Goal: Information Seeking & Learning: Check status

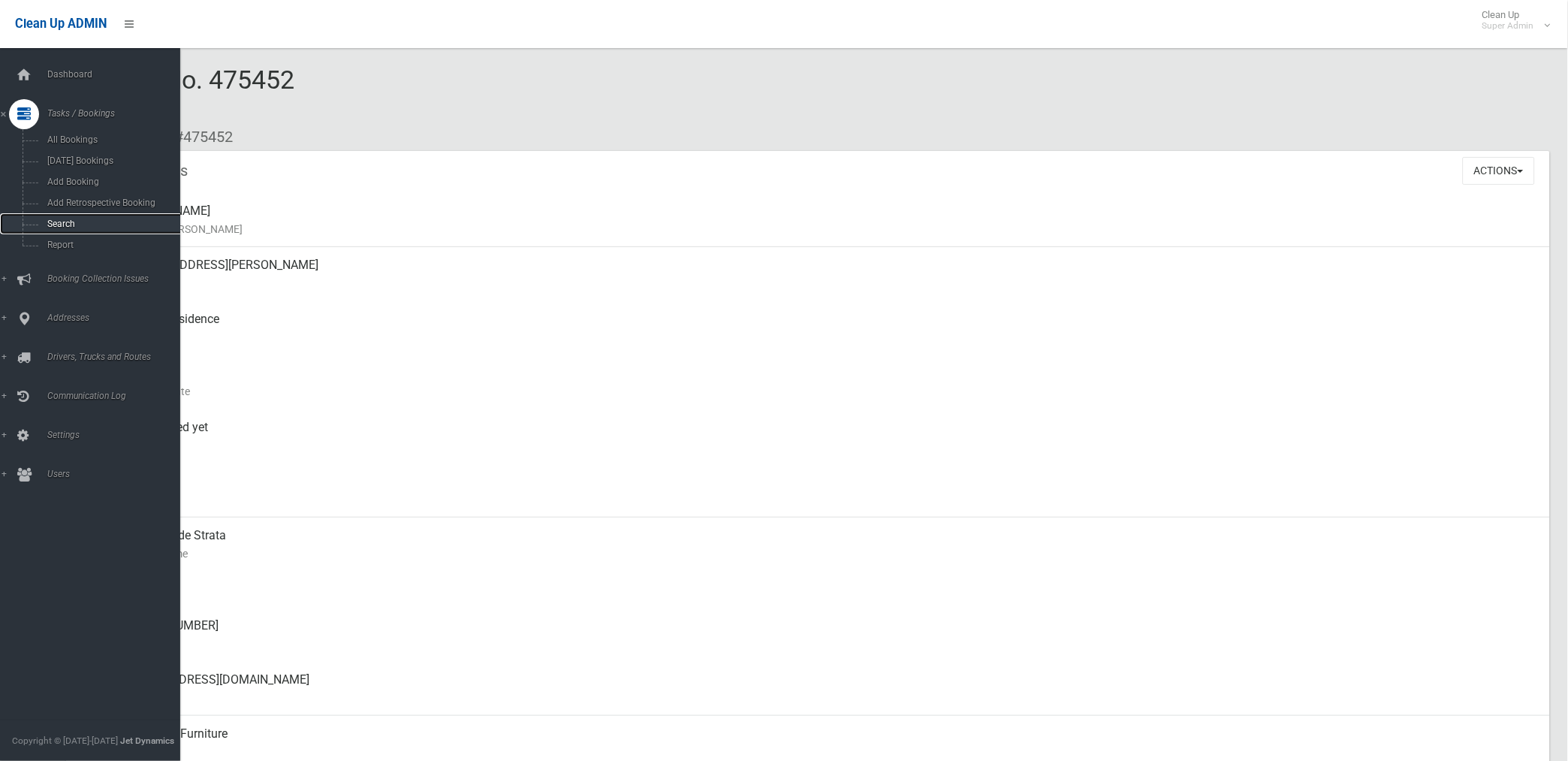
click at [64, 226] on span "Search" at bounding box center [111, 223] width 137 height 11
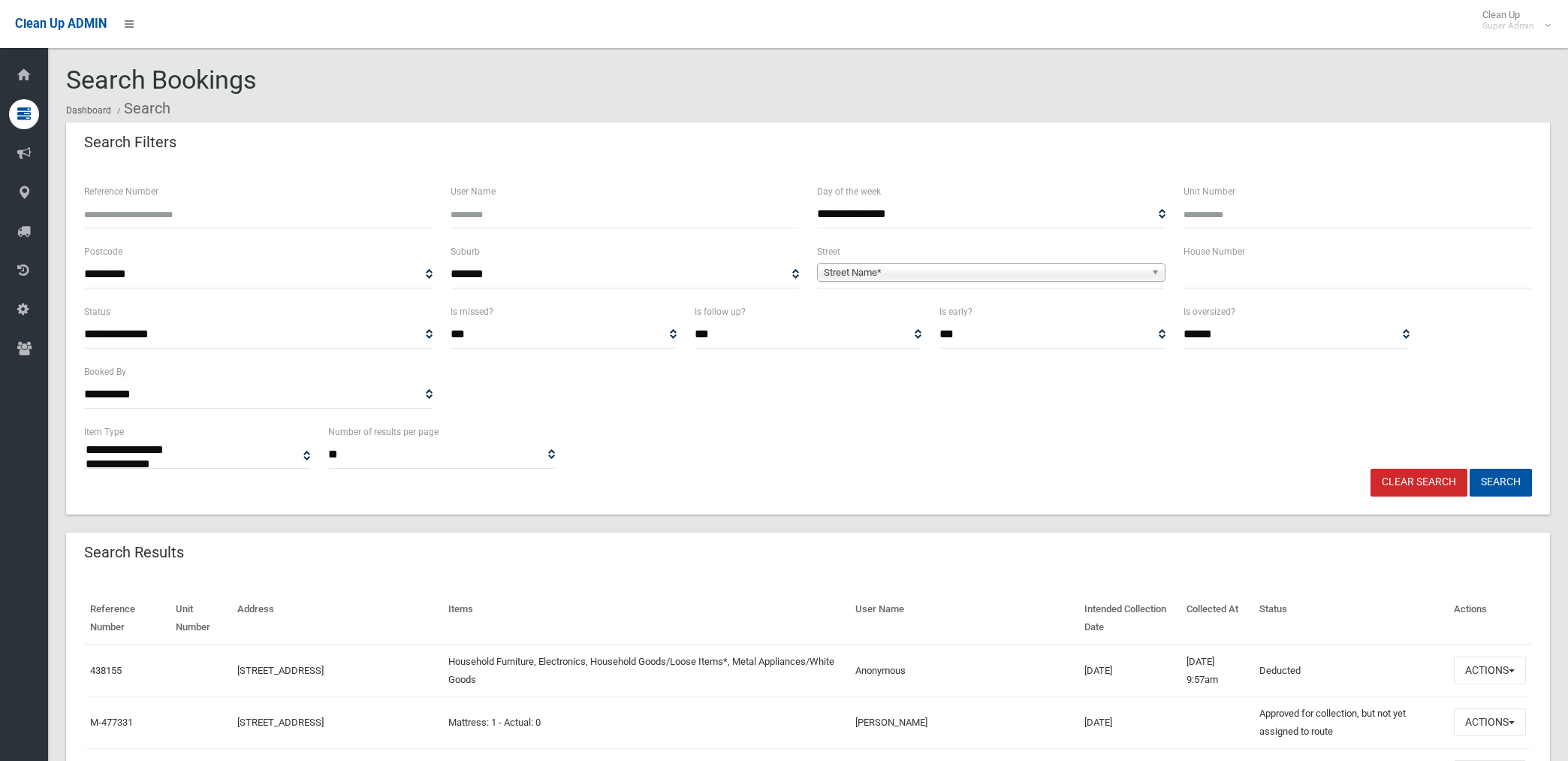
select select
click at [197, 219] on input "Reference Number" at bounding box center [258, 214] width 349 height 28
type input "******"
click at [1469, 469] on button "Search" at bounding box center [1500, 483] width 63 height 28
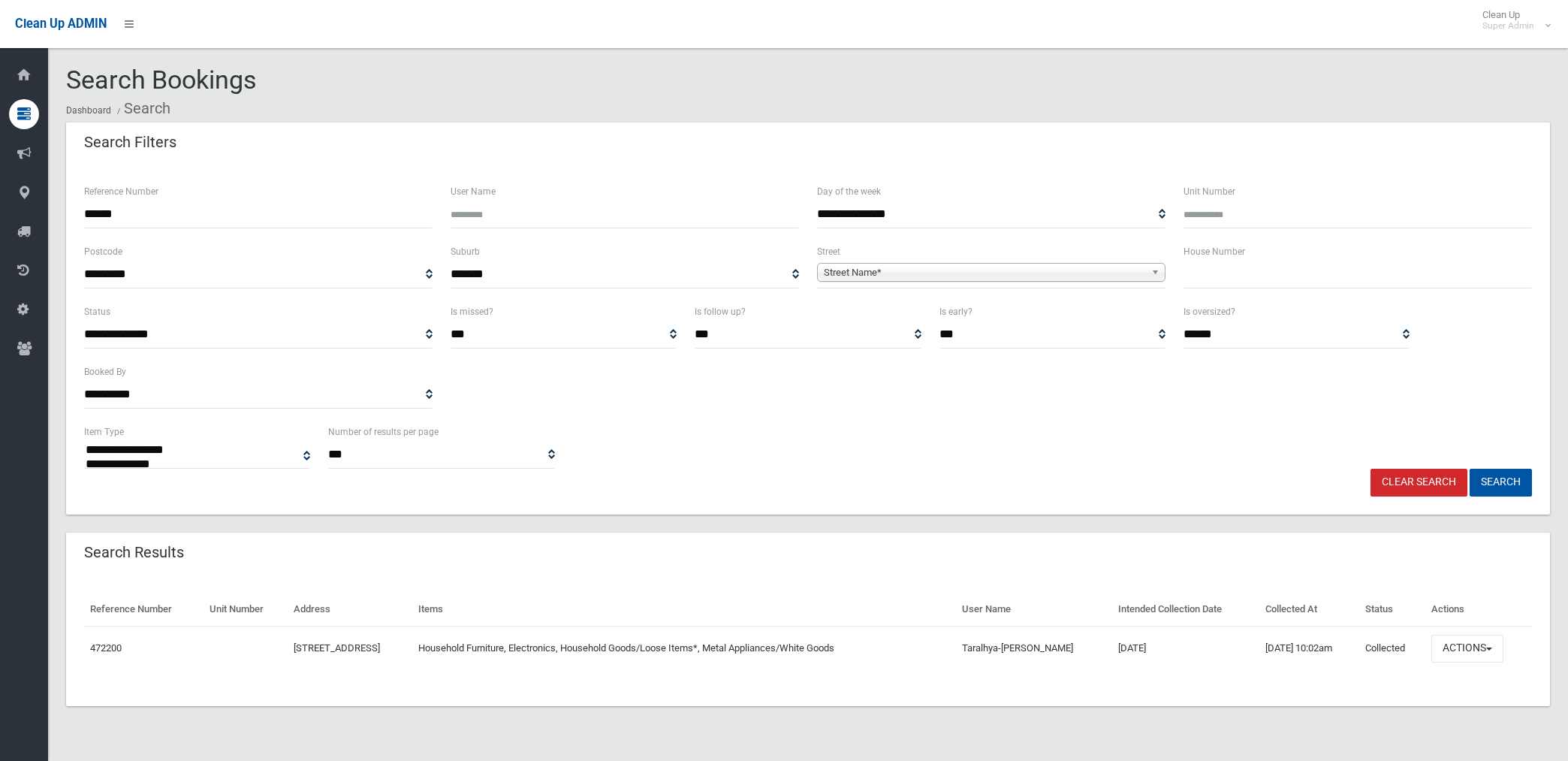
select select
click at [1489, 652] on button "Actions" at bounding box center [1467, 648] width 72 height 28
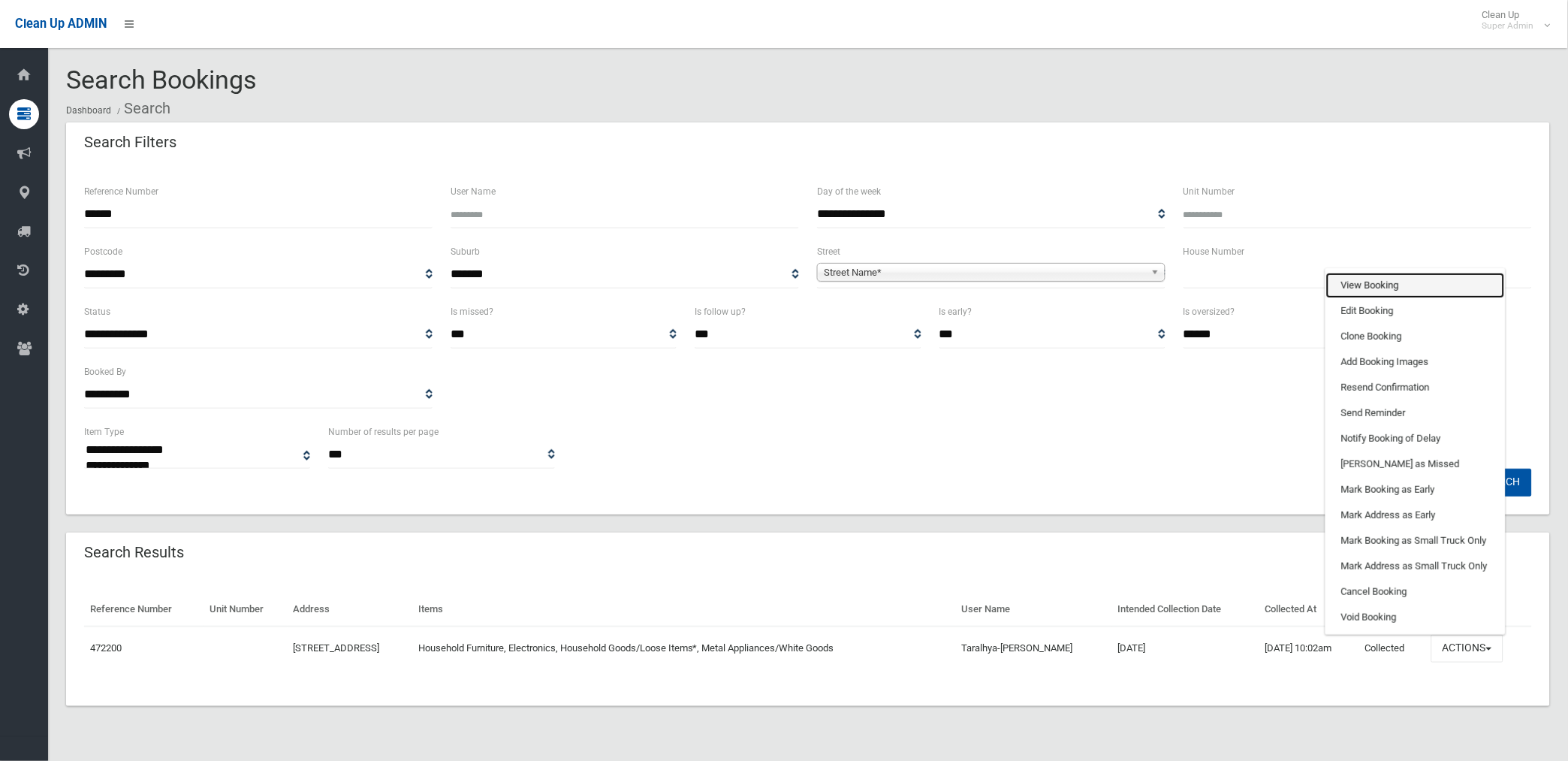
click at [1365, 283] on link "View Booking" at bounding box center [1416, 285] width 179 height 26
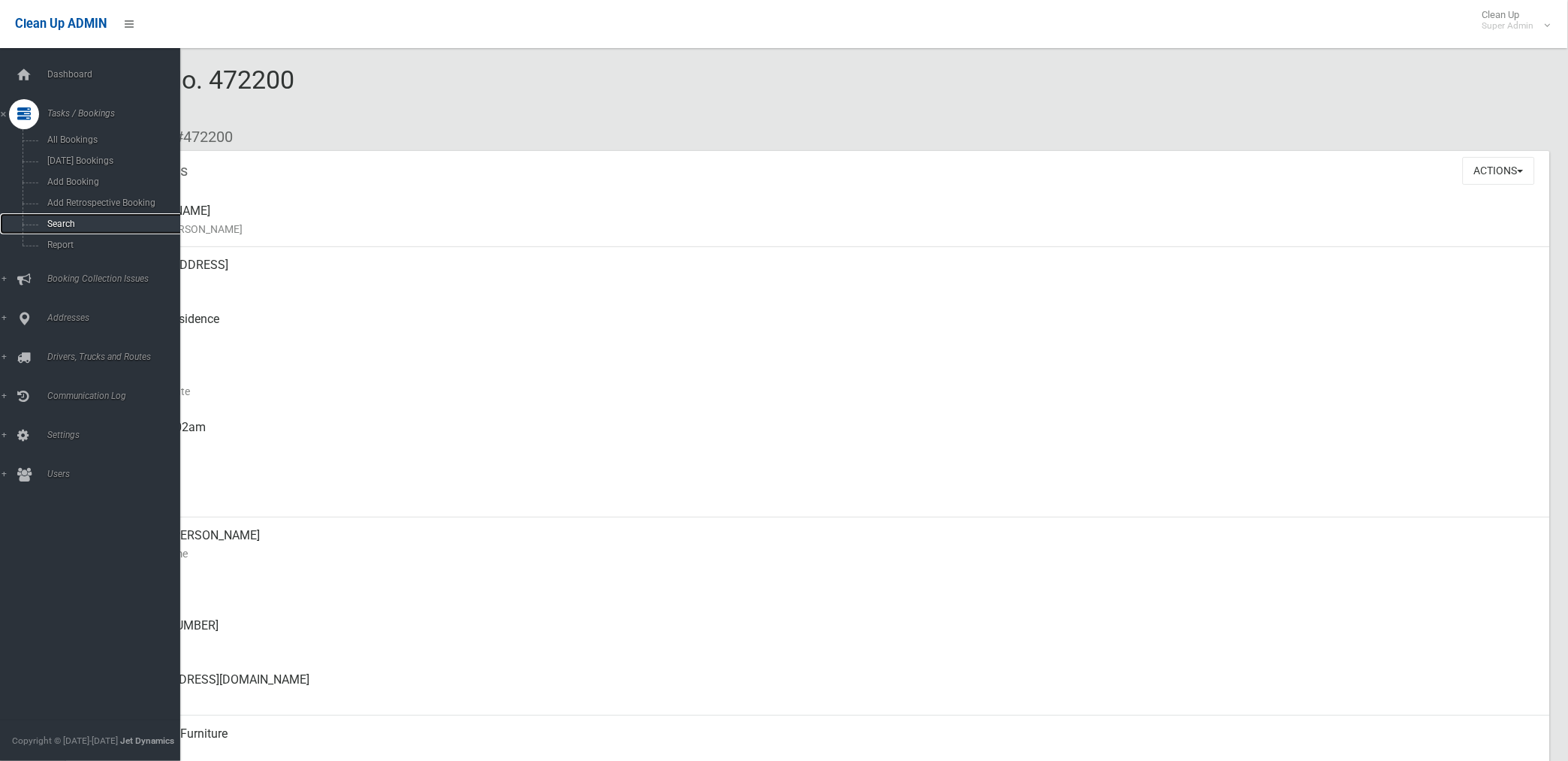
click at [72, 224] on span "Search" at bounding box center [111, 223] width 137 height 11
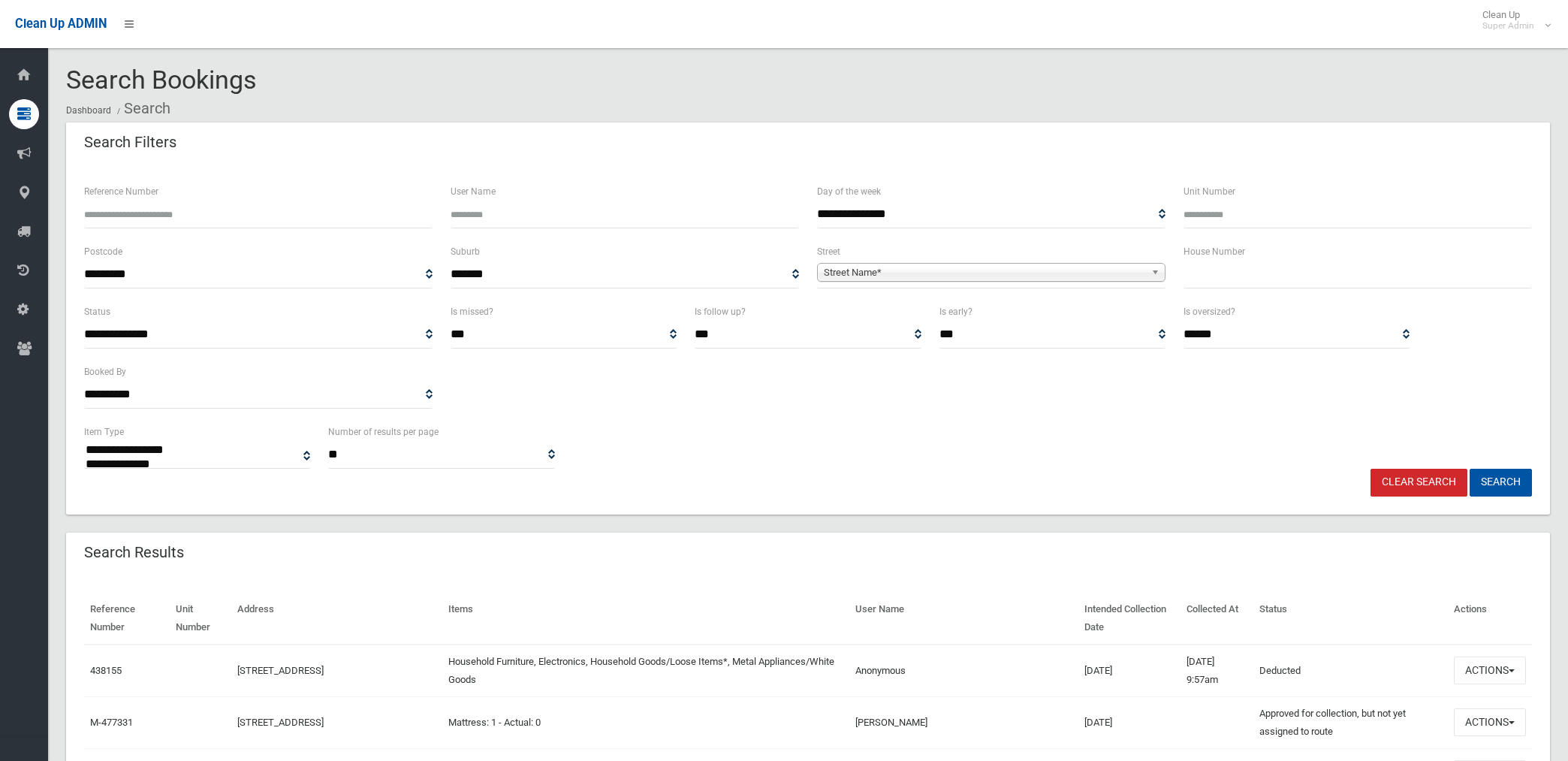
select select
click at [198, 211] on input "Reference Number" at bounding box center [258, 214] width 349 height 28
type input "******"
click at [1469, 469] on button "Search" at bounding box center [1500, 483] width 63 height 28
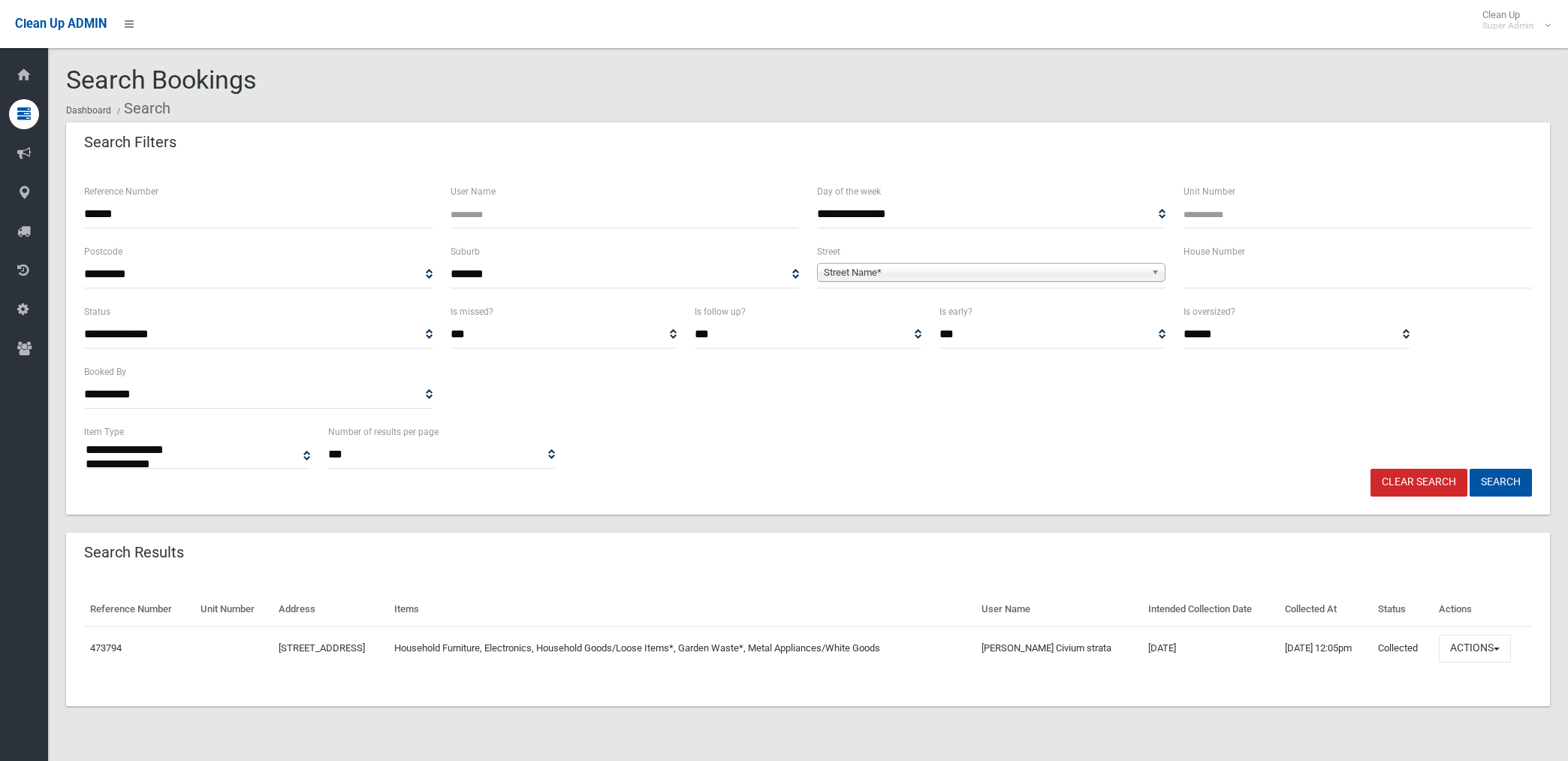
select select
drag, startPoint x: 1491, startPoint y: 652, endPoint x: 1454, endPoint y: 597, distance: 66.3
click at [1491, 651] on button "Actions" at bounding box center [1474, 648] width 72 height 28
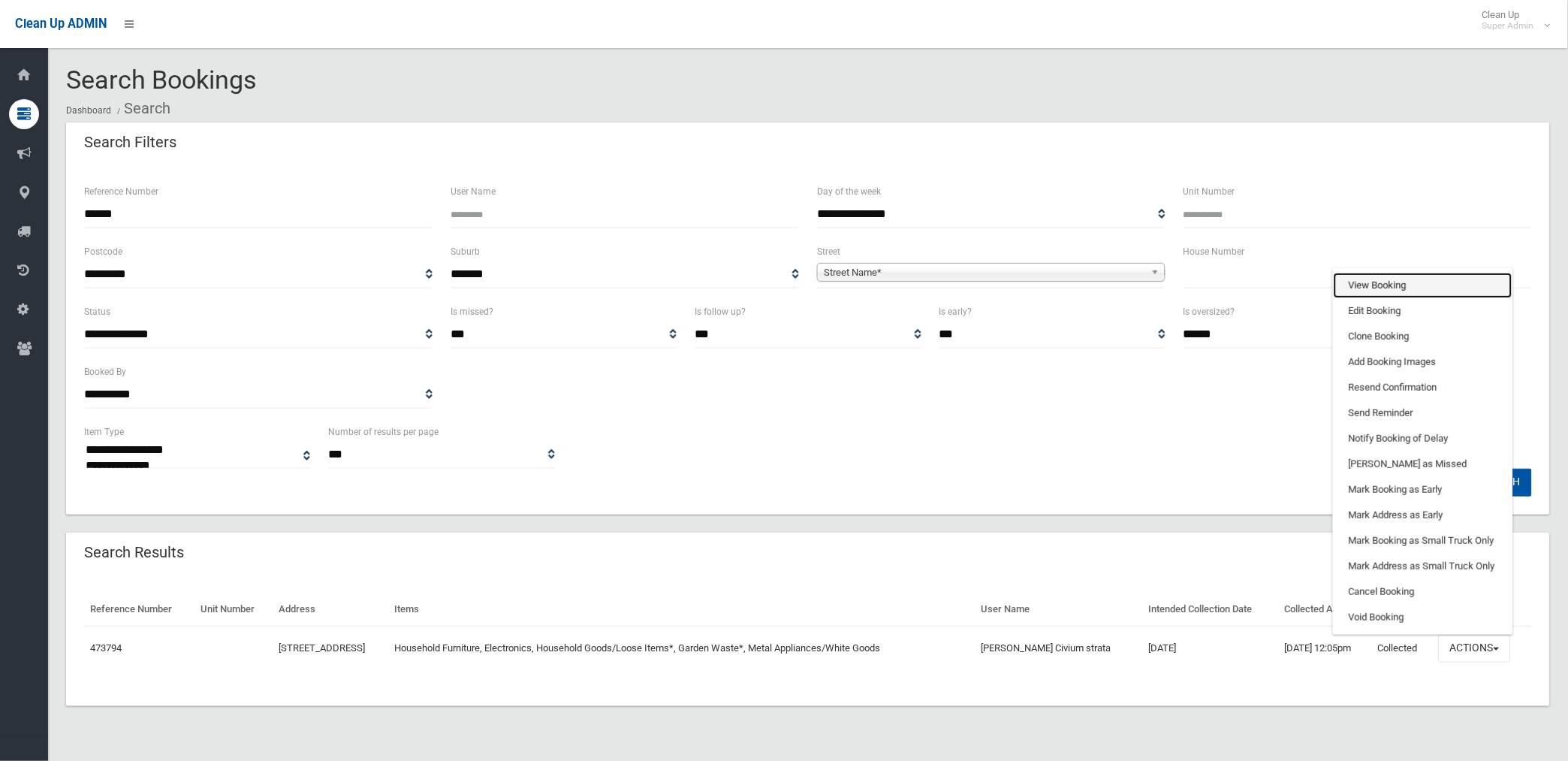
click at [1397, 289] on link "View Booking" at bounding box center [1423, 285] width 179 height 26
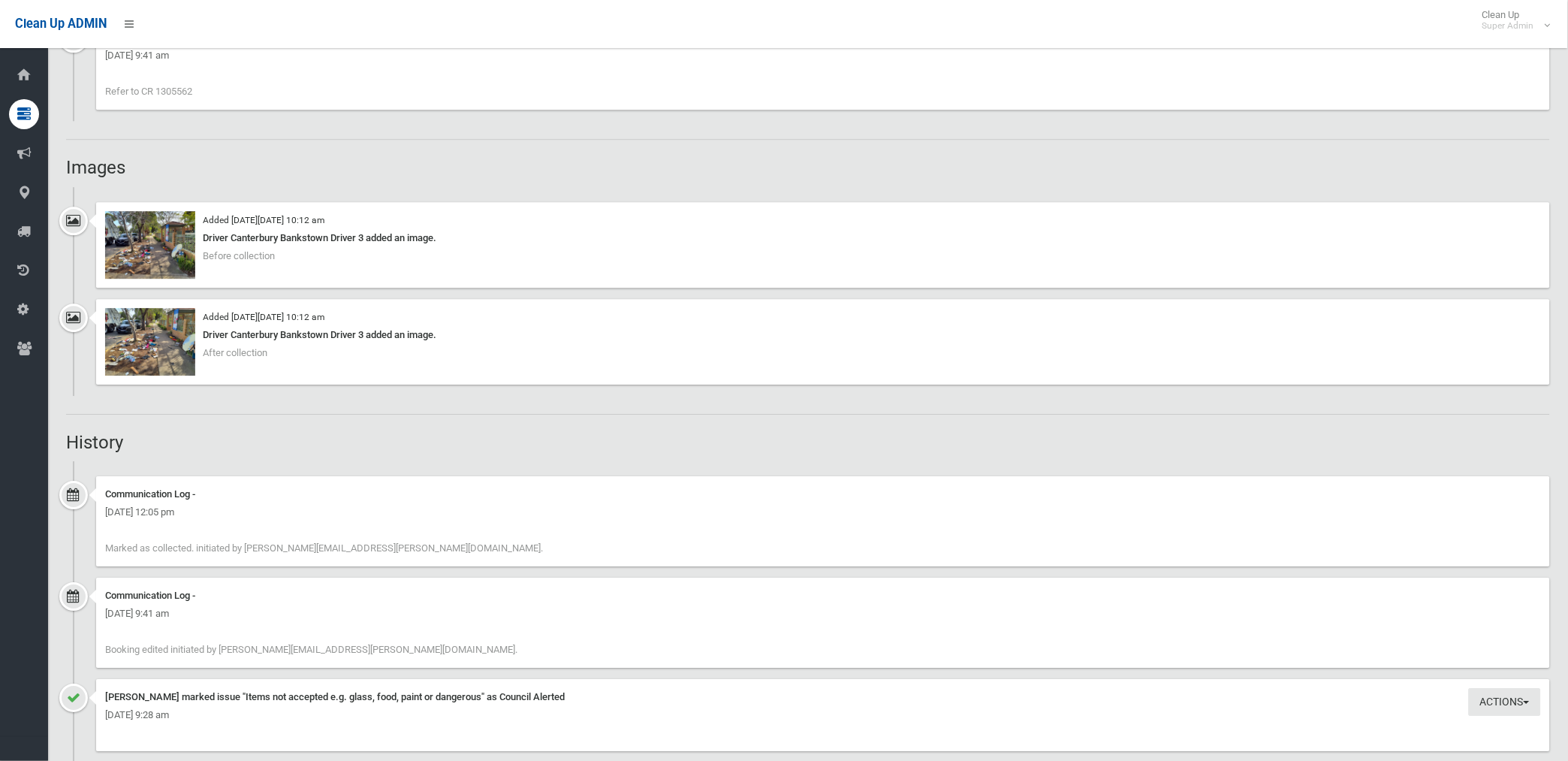
scroll to position [918, 0]
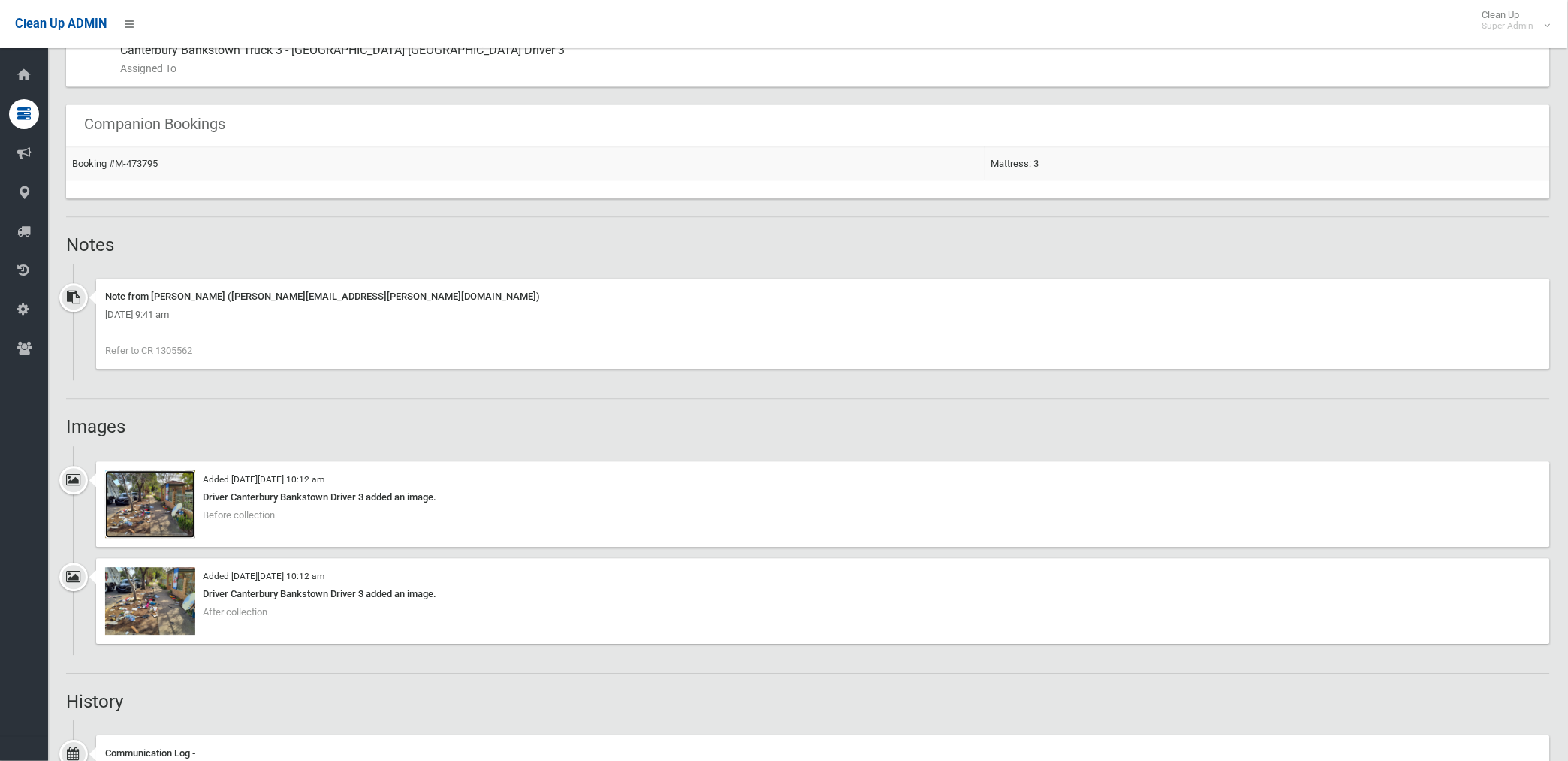
click at [156, 518] on img at bounding box center [150, 503] width 90 height 68
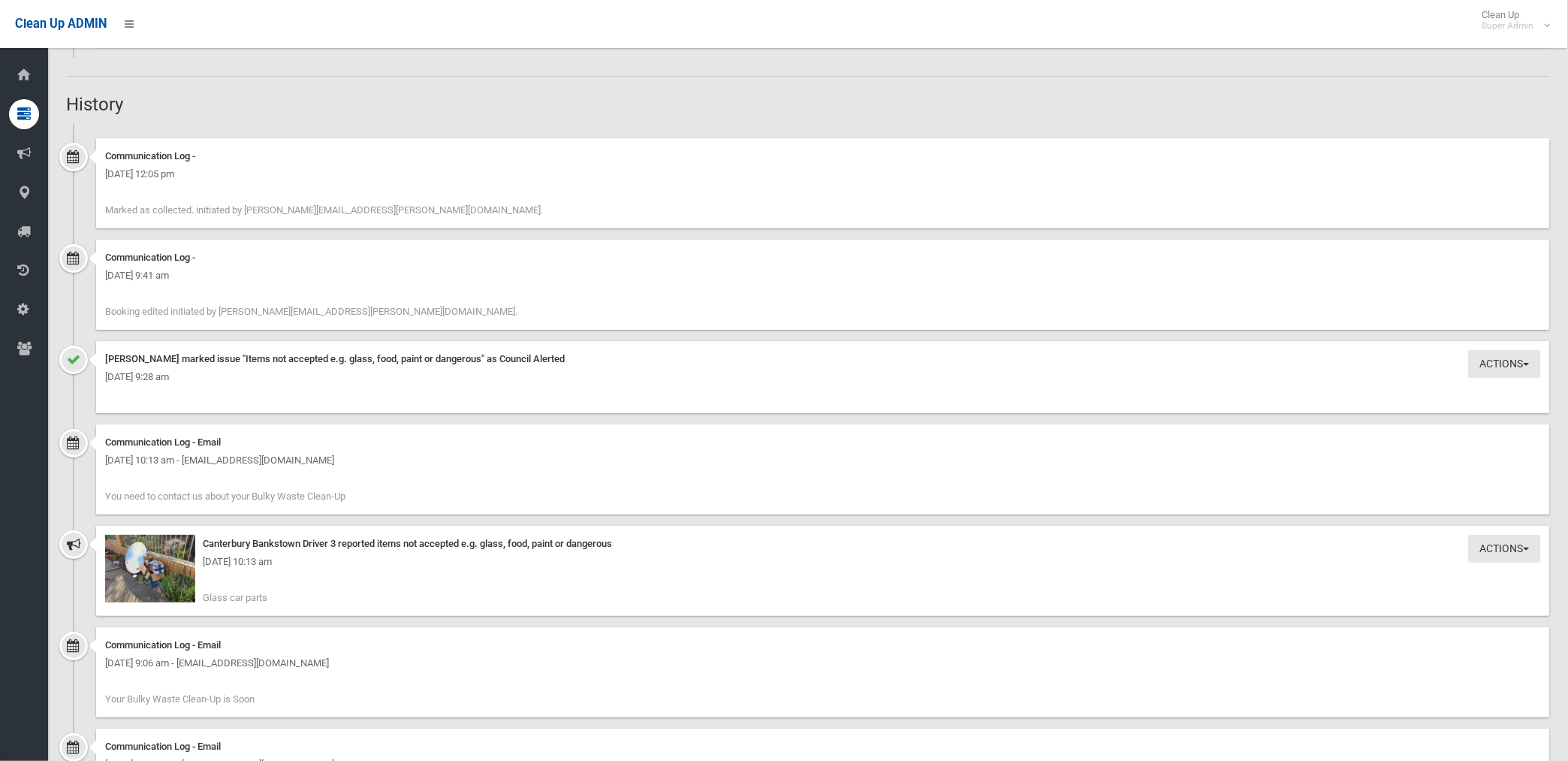
scroll to position [1669, 0]
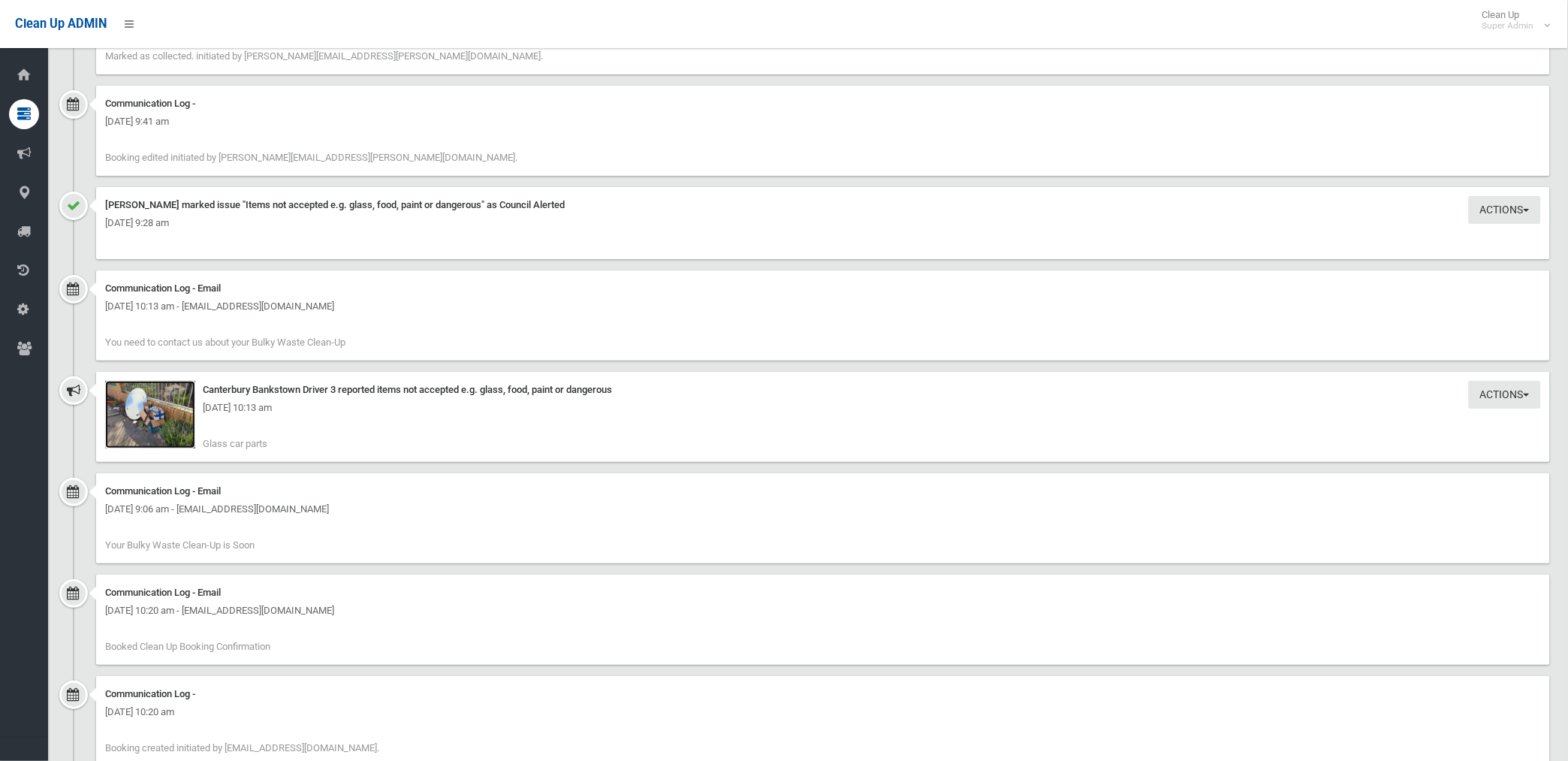
click at [149, 433] on img at bounding box center [150, 414] width 90 height 68
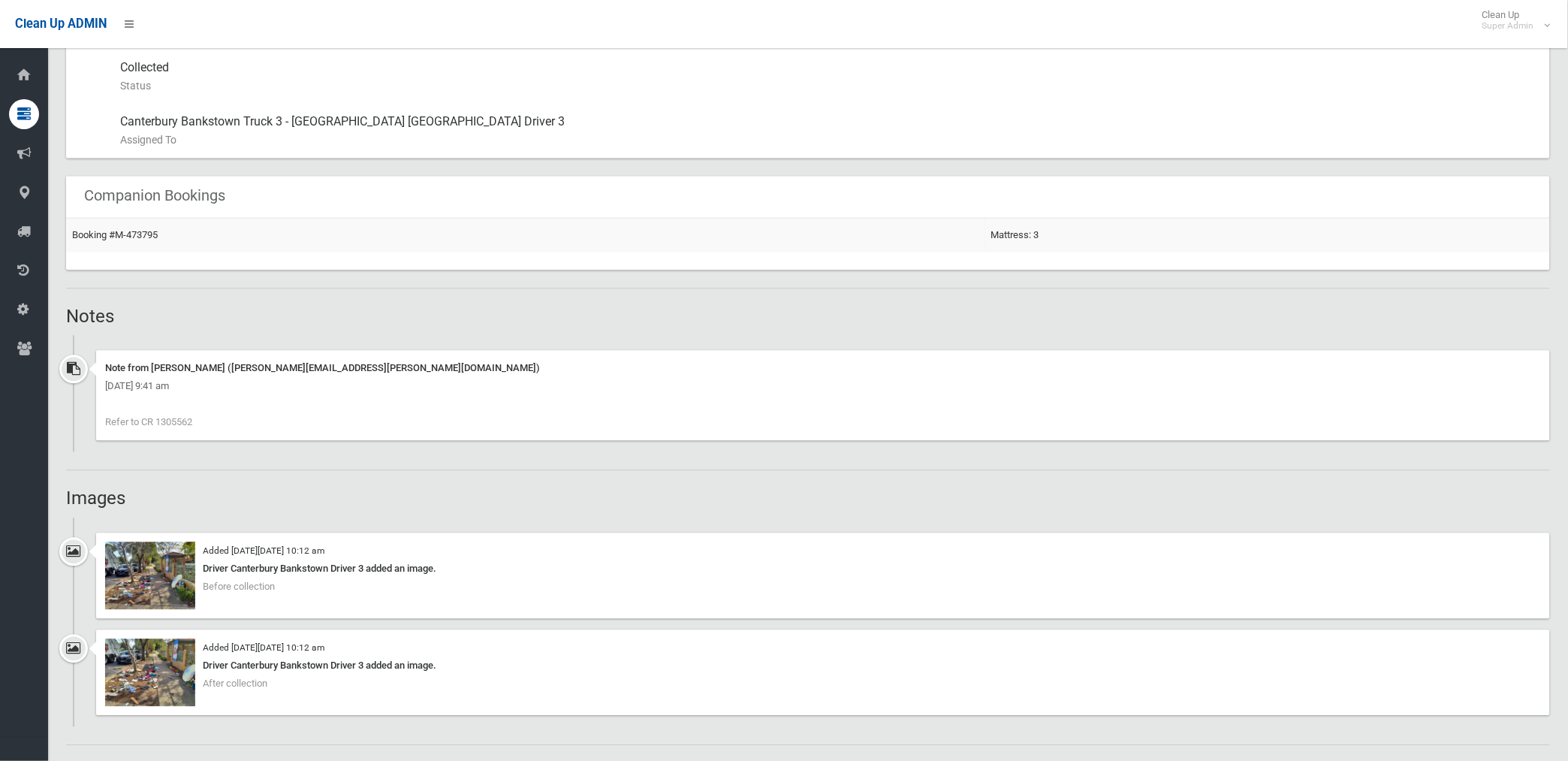
scroll to position [1002, 0]
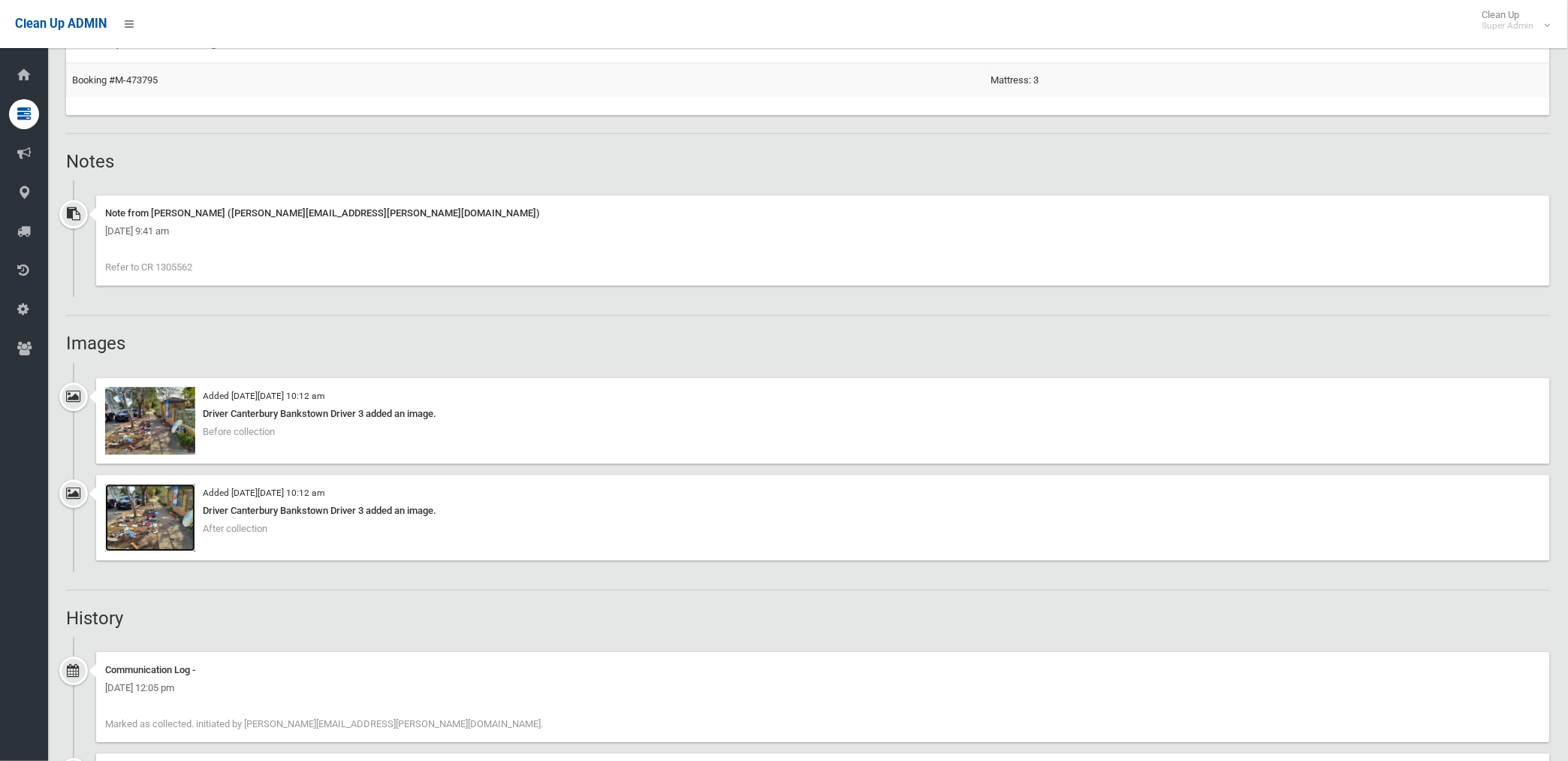
click at [181, 530] on img at bounding box center [150, 518] width 90 height 68
